Goal: Information Seeking & Learning: Learn about a topic

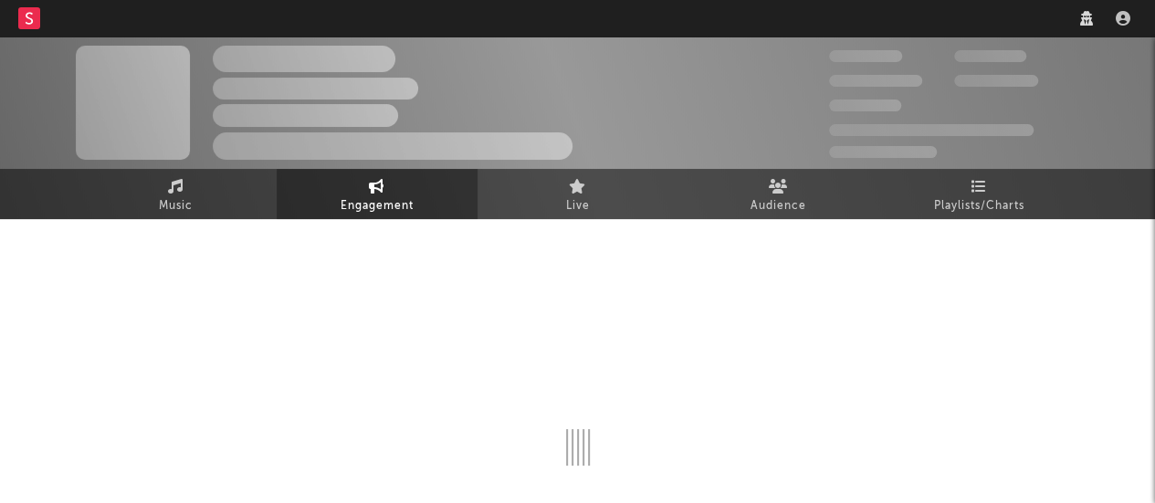
select select "1w"
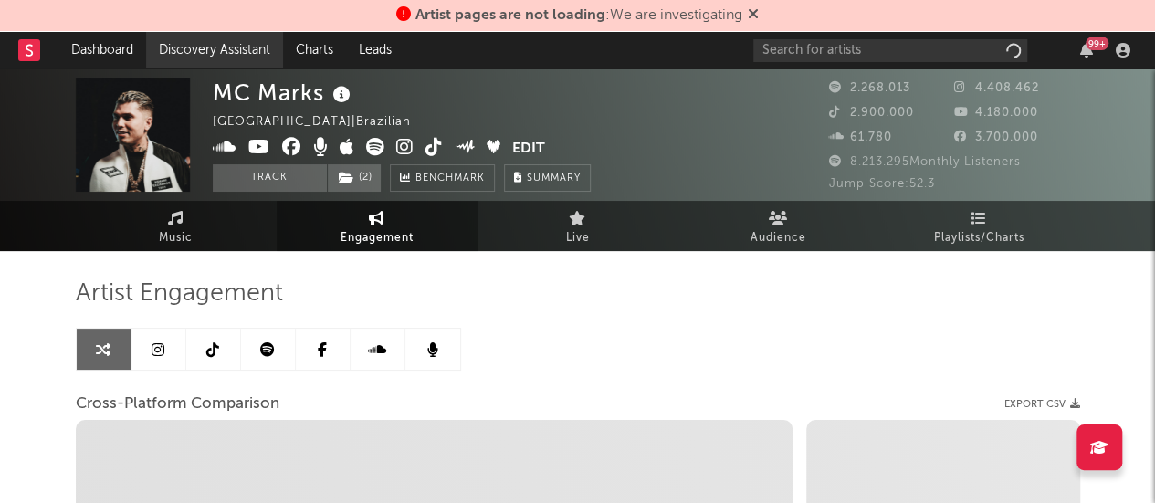
click at [249, 48] on link "Discovery Assistant" at bounding box center [214, 50] width 137 height 37
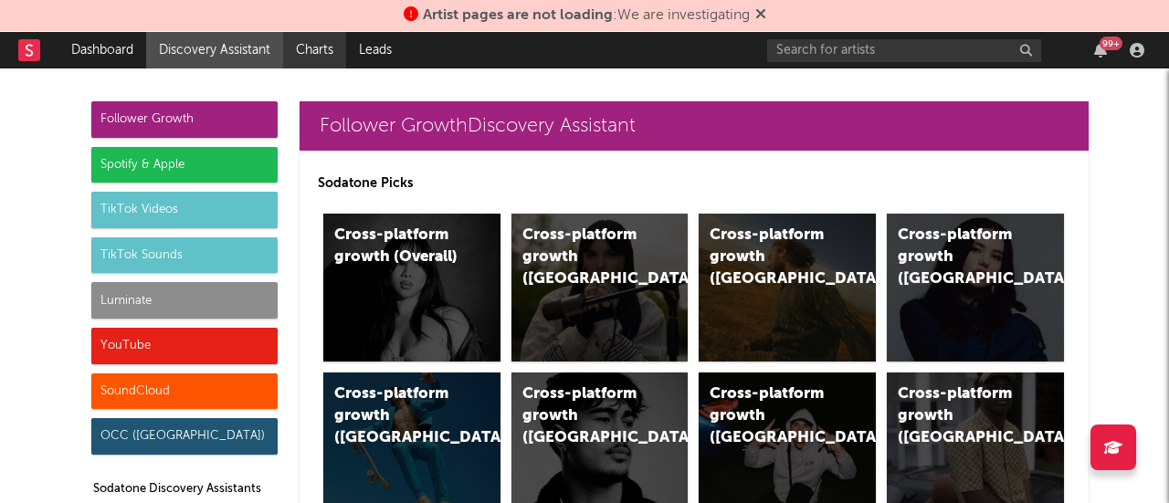
click at [321, 44] on link "Charts" at bounding box center [314, 50] width 63 height 37
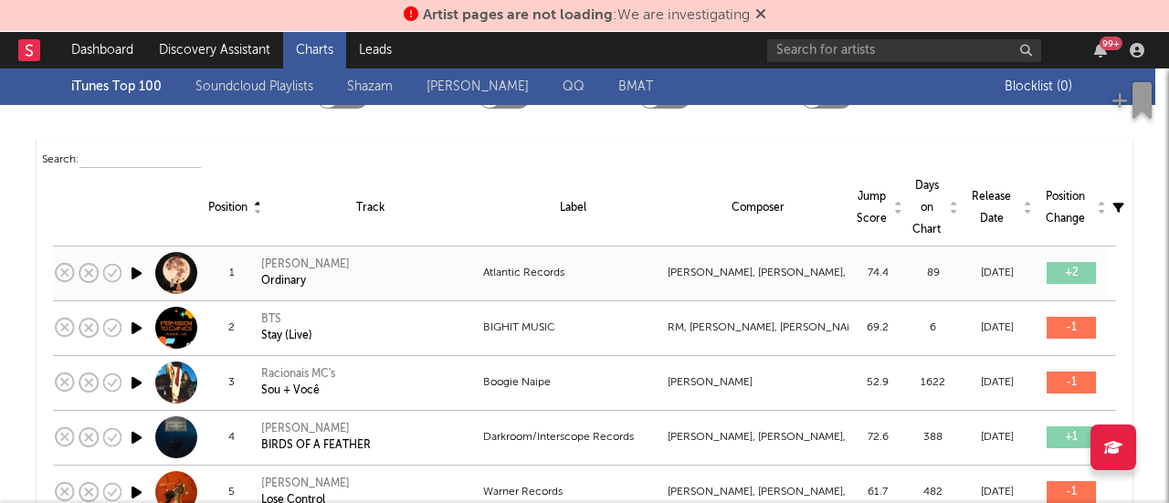
scroll to position [136, 0]
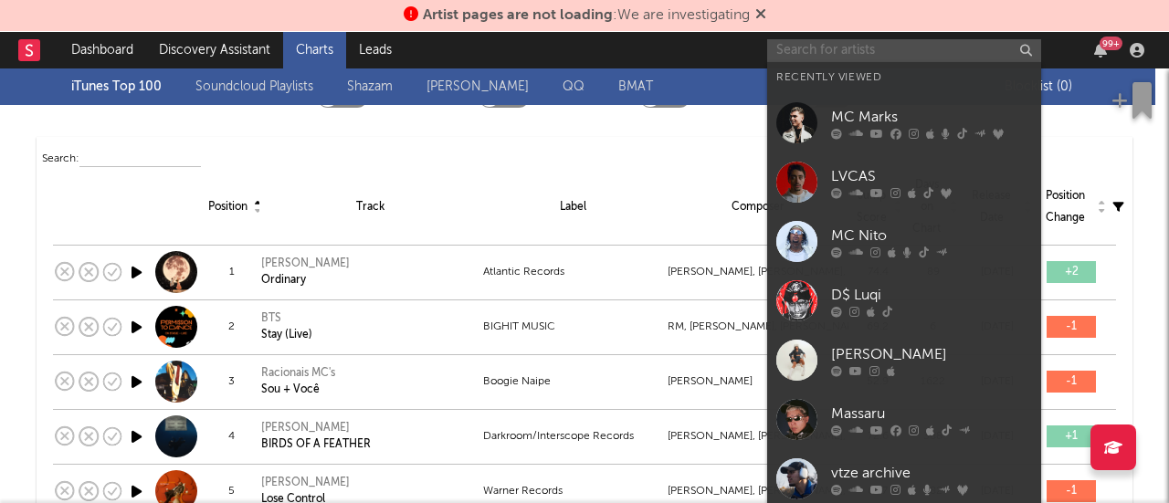
click at [912, 51] on input "text" at bounding box center [904, 50] width 274 height 23
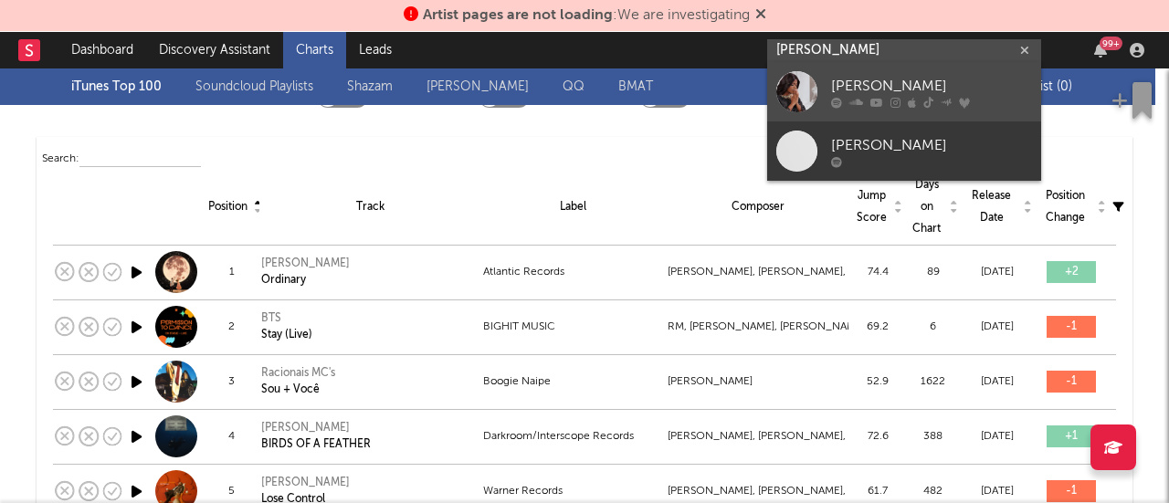
type input "nair nan"
click at [875, 85] on div "Nair Nany" at bounding box center [931, 87] width 201 height 22
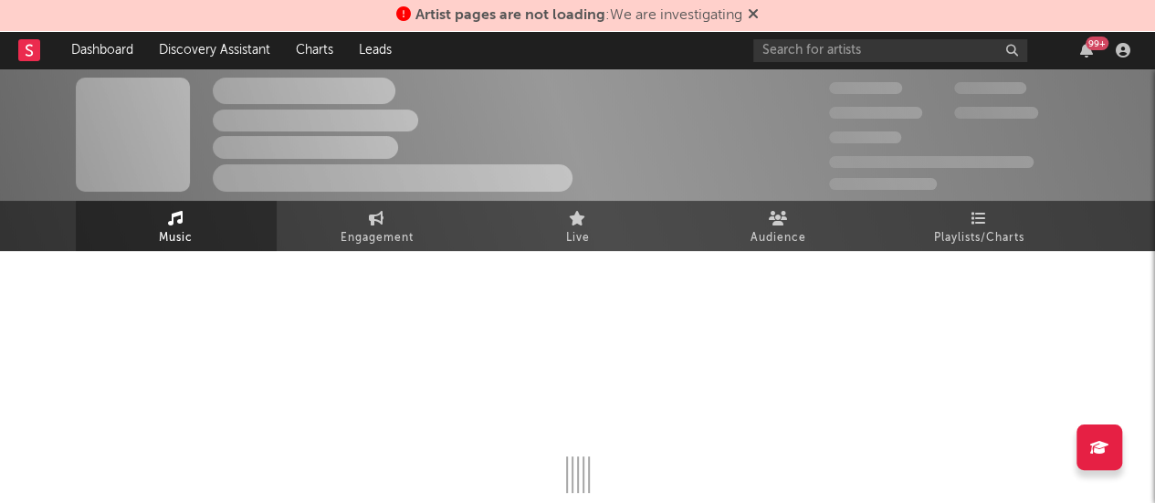
select select "6m"
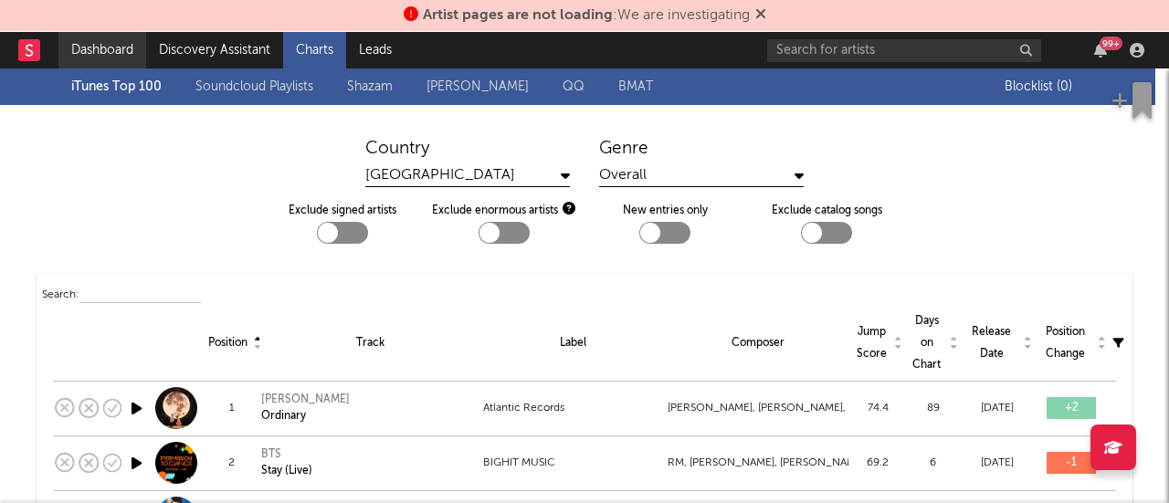
click at [115, 48] on link "Dashboard" at bounding box center [102, 50] width 88 height 37
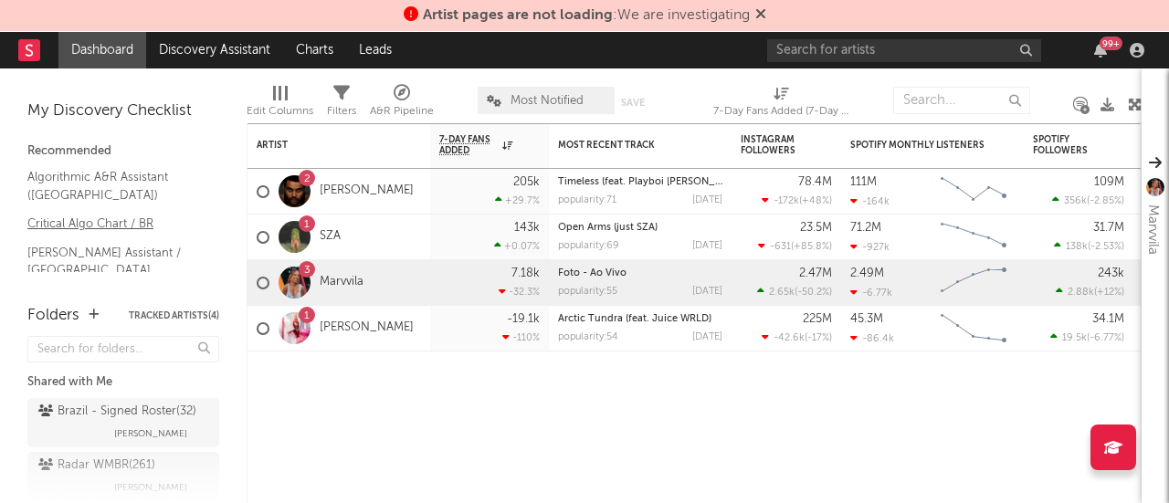
click at [141, 221] on link "Critical Algo Chart / BR" at bounding box center [113, 224] width 173 height 20
click at [331, 53] on link "Charts" at bounding box center [314, 50] width 63 height 37
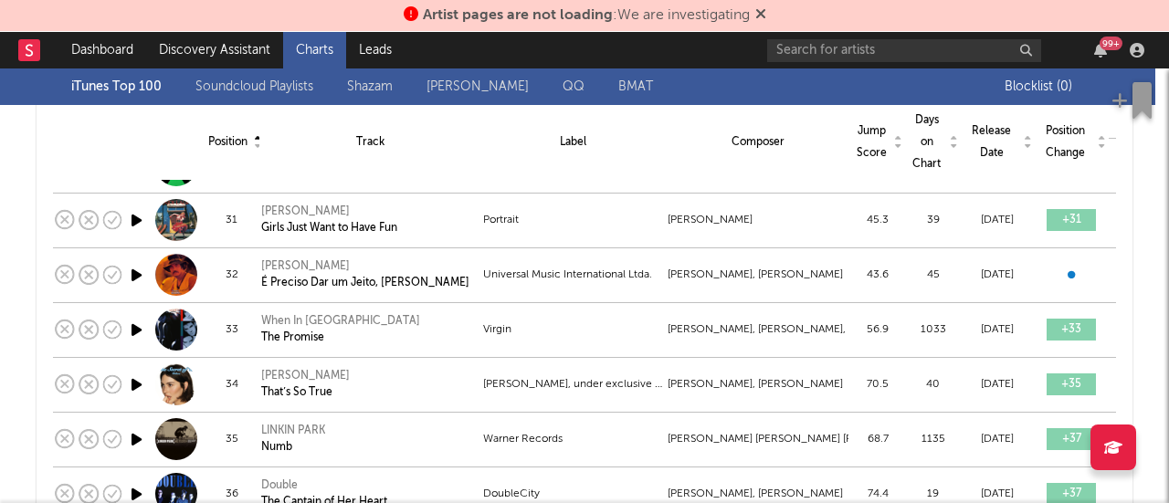
scroll to position [1883, 0]
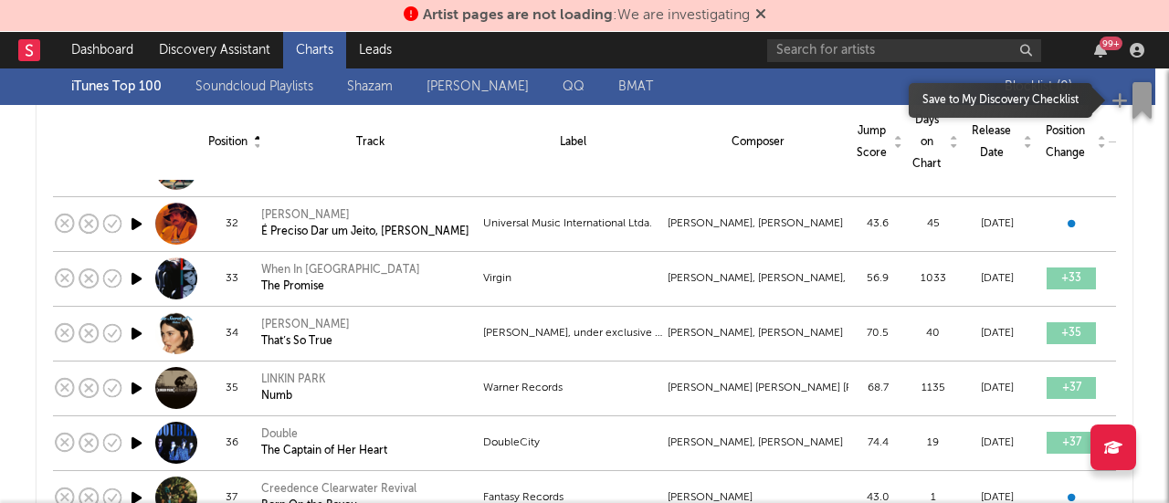
click at [1118, 101] on icon "button" at bounding box center [1119, 100] width 16 height 18
click at [1116, 101] on icon "button" at bounding box center [1119, 100] width 16 height 18
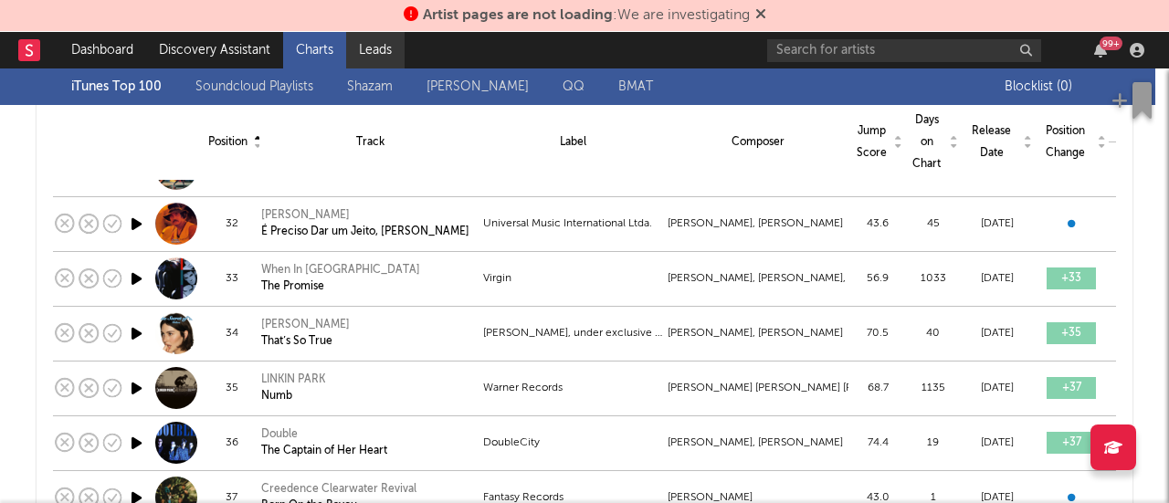
click at [376, 54] on link "Leads" at bounding box center [375, 50] width 58 height 37
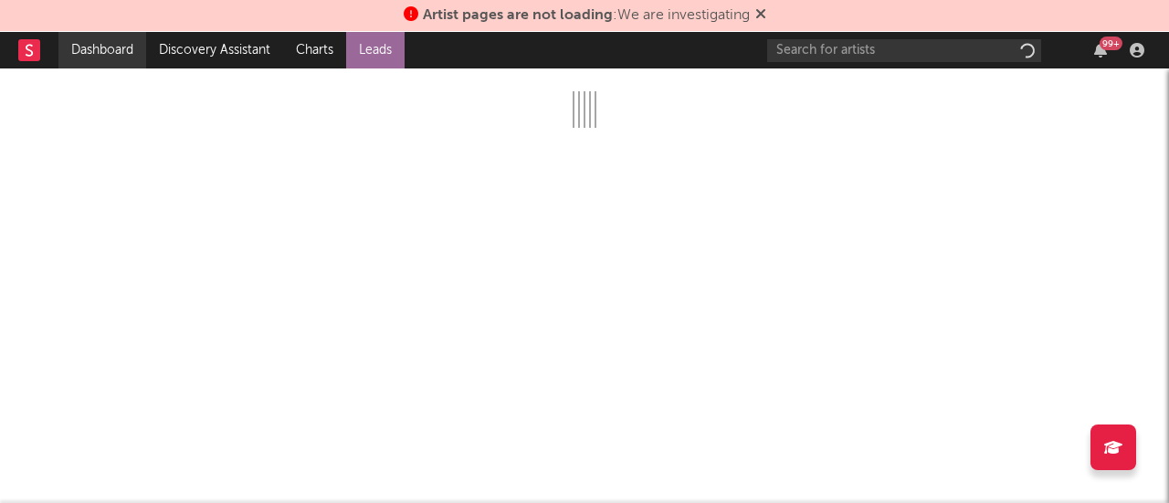
click at [110, 59] on link "Dashboard" at bounding box center [102, 50] width 88 height 37
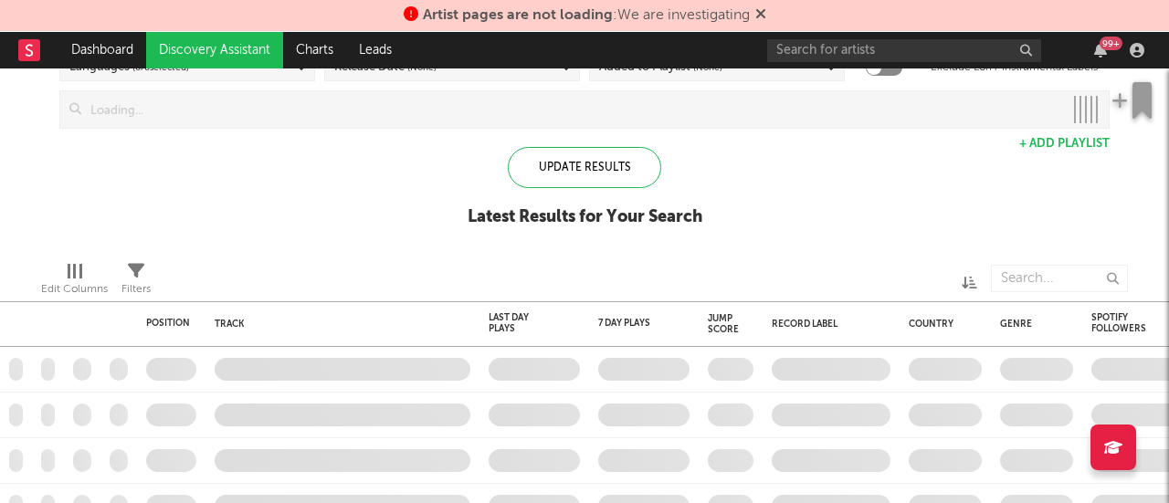
checkbox input "true"
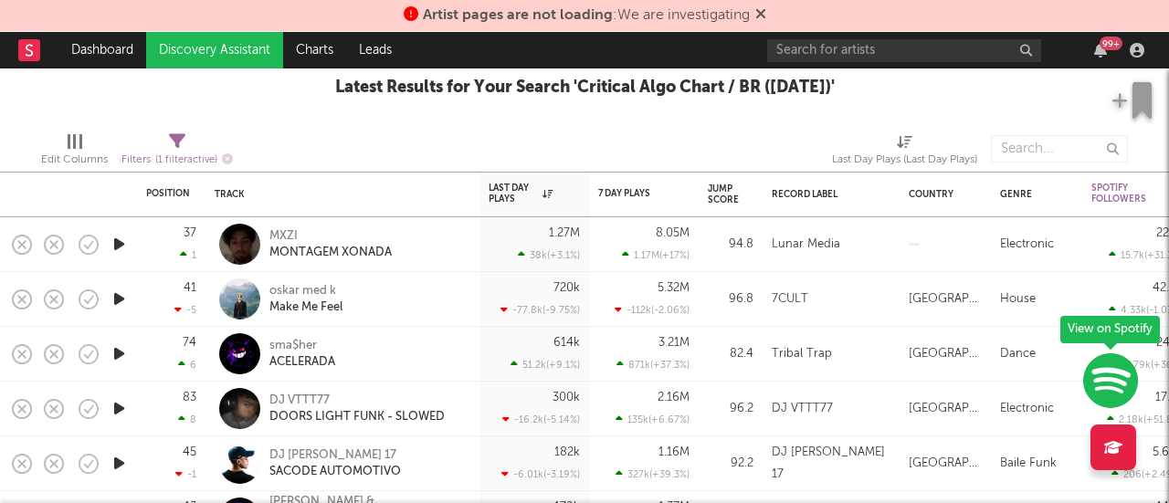
select select "max"
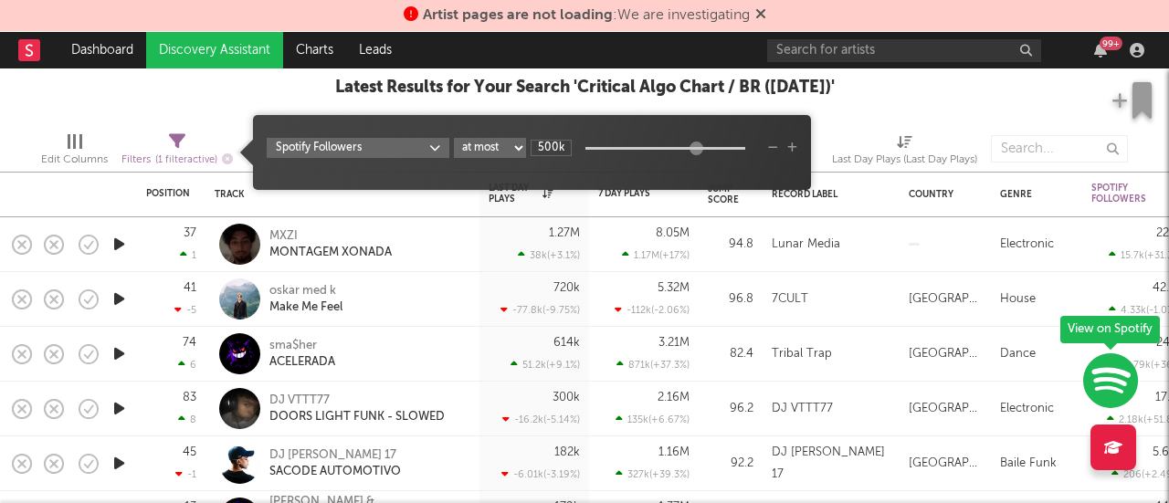
click at [177, 140] on icon at bounding box center [177, 141] width 16 height 16
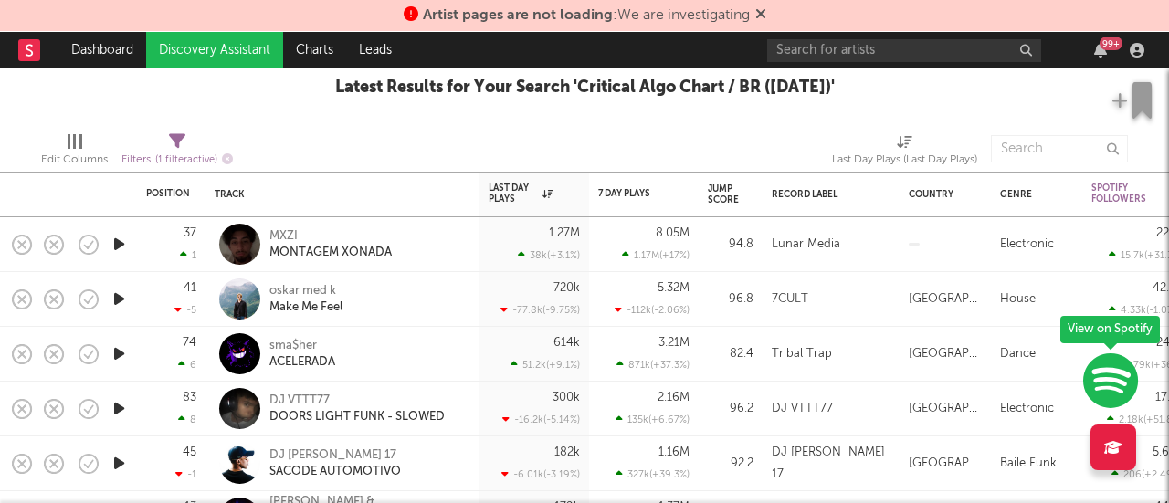
click at [191, 165] on span "( 1 filter active)" at bounding box center [186, 160] width 62 height 10
select select "max"
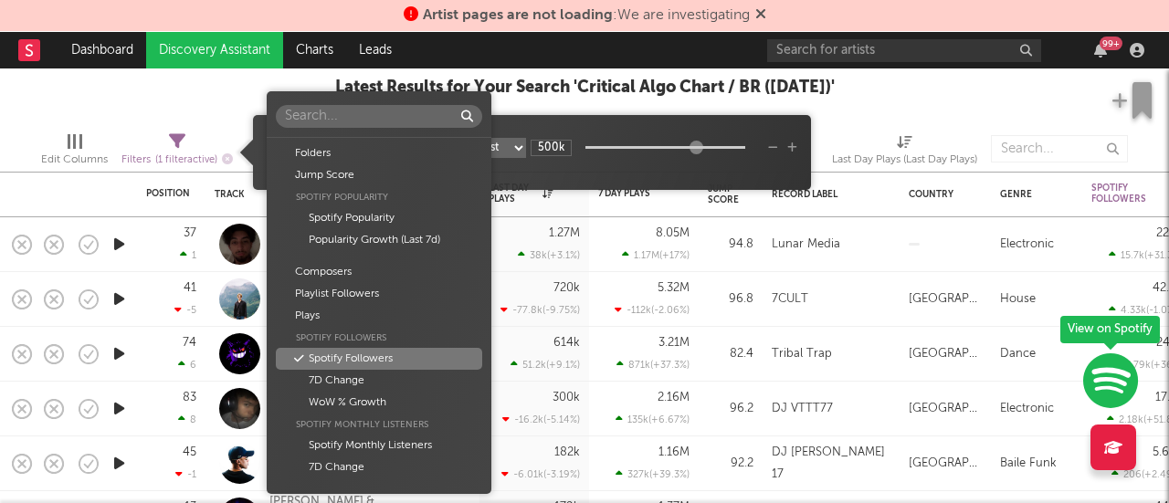
click at [425, 150] on body "Artist pages are not loading : We are investigating Dashboard Discovery Assista…" at bounding box center [584, 251] width 1169 height 503
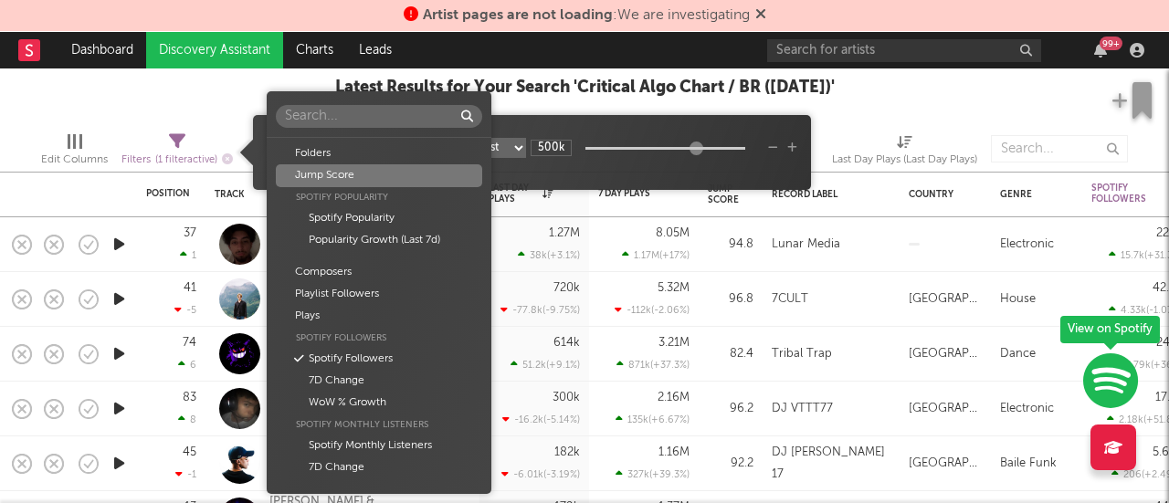
click at [380, 170] on div "Jump Score" at bounding box center [379, 175] width 206 height 22
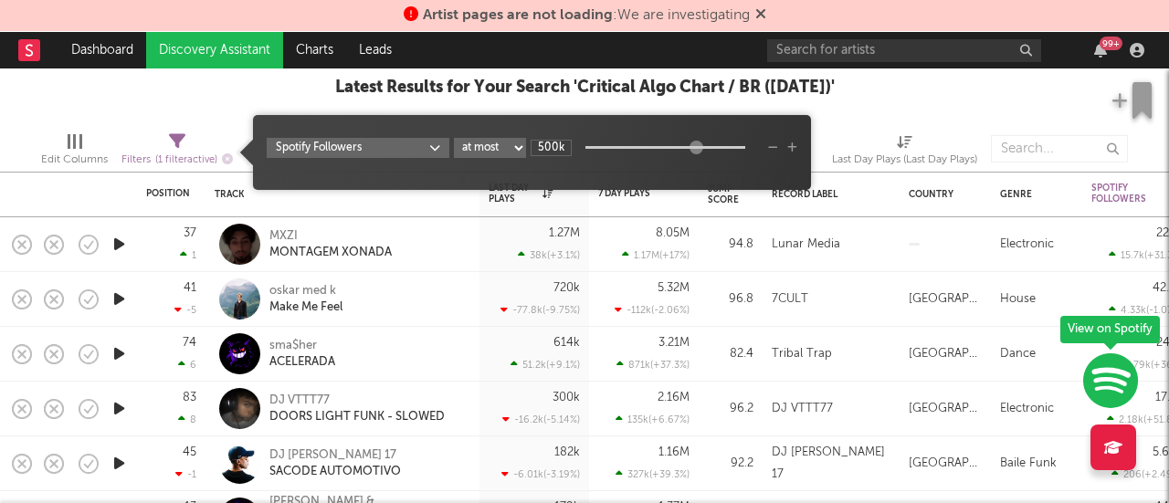
type input "0"
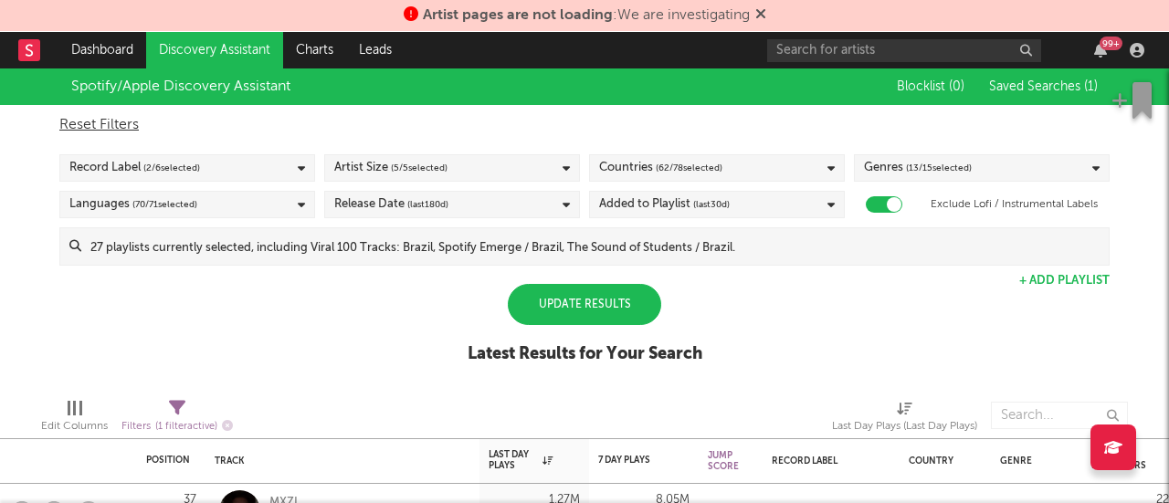
click at [732, 173] on div "Countries ( 62 / 78 selected)" at bounding box center [717, 167] width 256 height 27
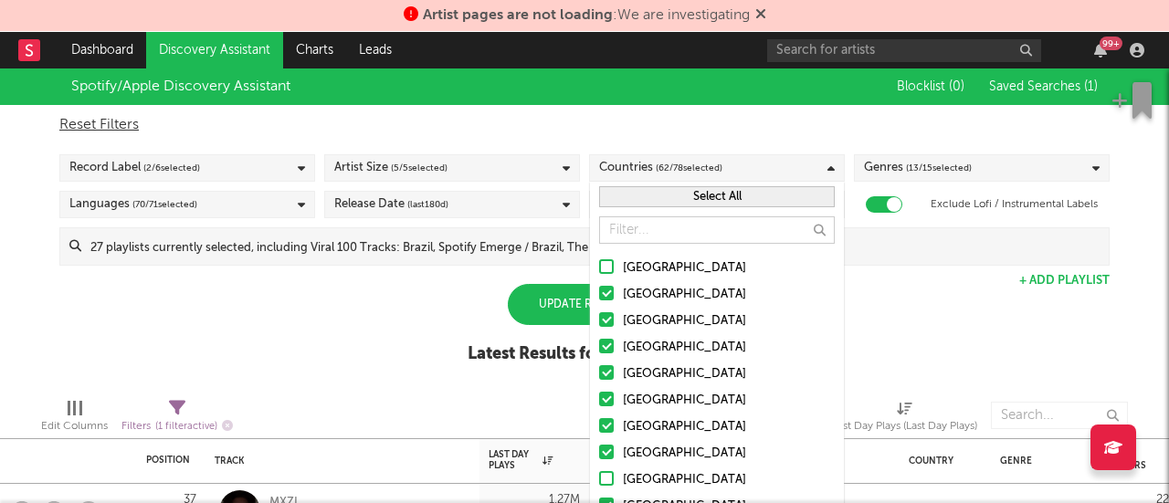
click at [710, 198] on button "Select All" at bounding box center [717, 196] width 236 height 21
click at [710, 198] on button "Deselect All" at bounding box center [717, 196] width 236 height 21
click at [695, 233] on input "text" at bounding box center [717, 229] width 236 height 27
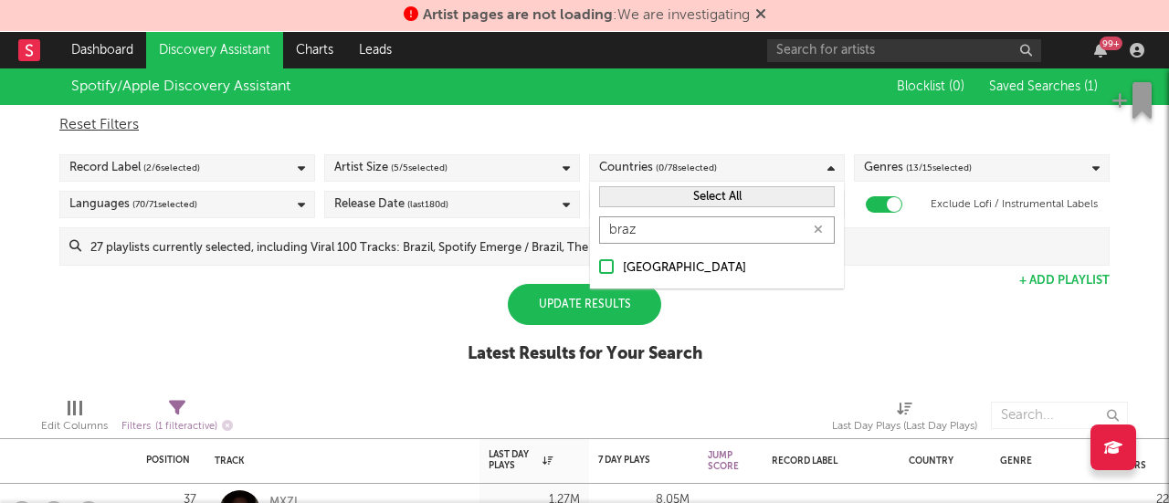
type input "braz"
click at [685, 266] on div "[GEOGRAPHIC_DATA]" at bounding box center [729, 268] width 212 height 22
click at [599, 266] on input "[GEOGRAPHIC_DATA]" at bounding box center [599, 268] width 0 height 22
click at [596, 315] on div "Update Results" at bounding box center [584, 304] width 153 height 41
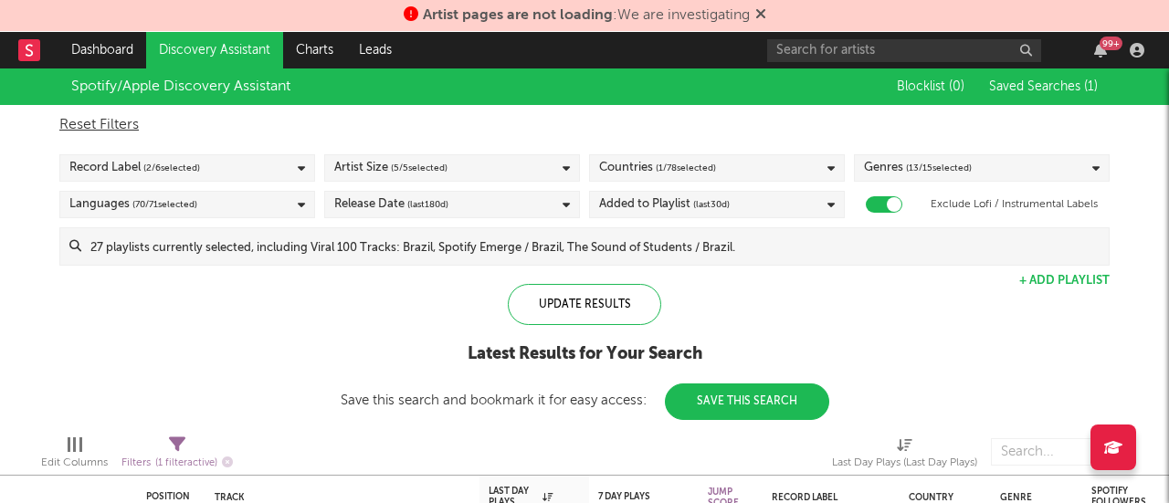
click at [751, 163] on div "Countries ( 1 / 78 selected)" at bounding box center [717, 167] width 256 height 27
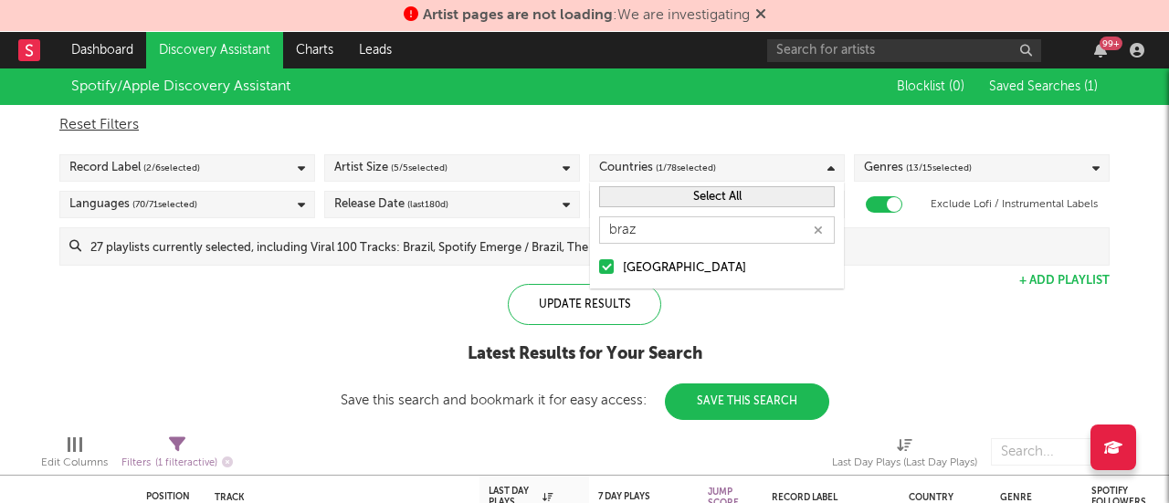
click at [813, 233] on button "button" at bounding box center [818, 229] width 15 height 17
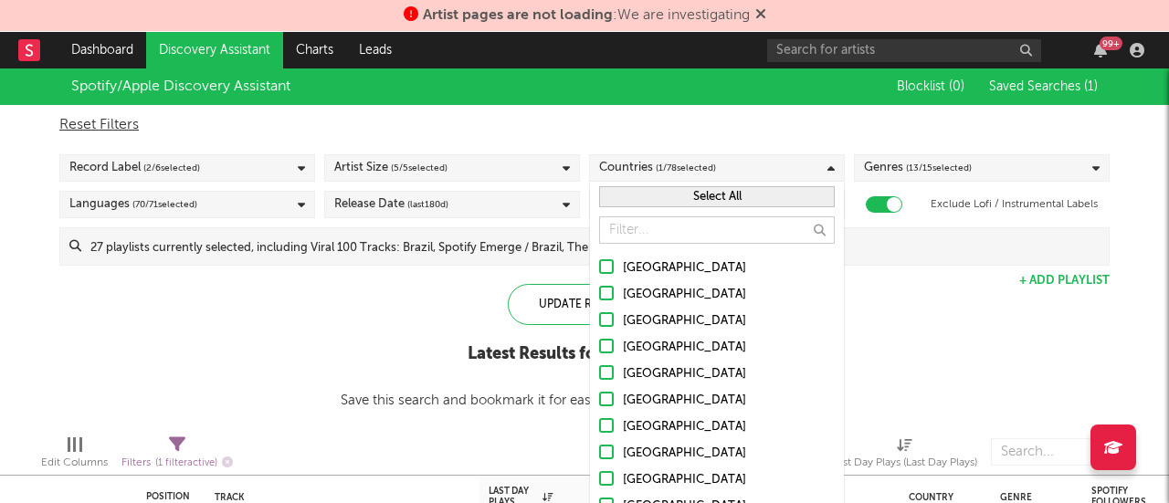
click at [716, 196] on button "Select All" at bounding box center [717, 196] width 236 height 21
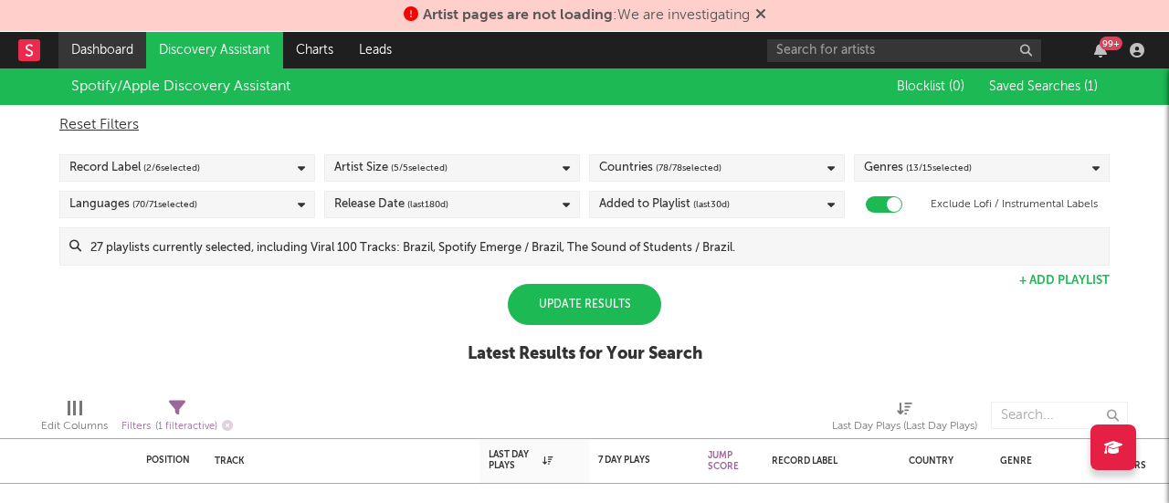
click at [118, 47] on link "Dashboard" at bounding box center [102, 50] width 88 height 37
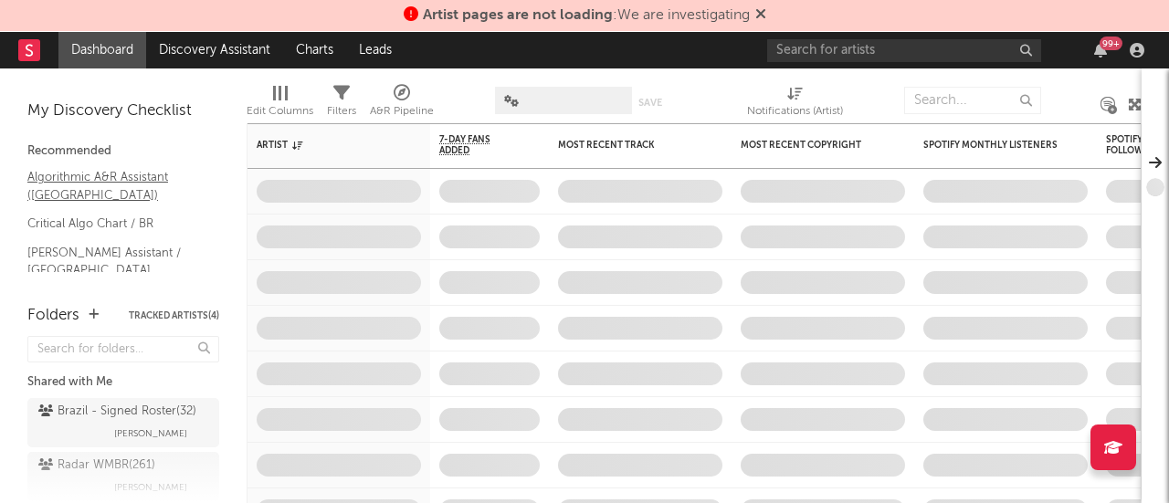
click at [88, 186] on link "Algorithmic A&R Assistant ([GEOGRAPHIC_DATA])" at bounding box center [113, 185] width 173 height 37
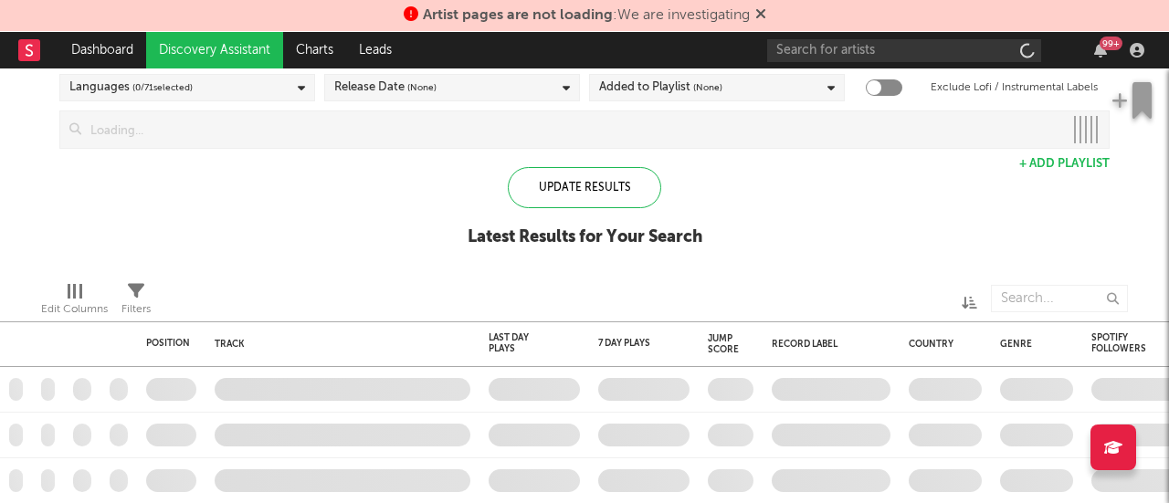
checkbox input "true"
